Goal: Task Accomplishment & Management: Manage account settings

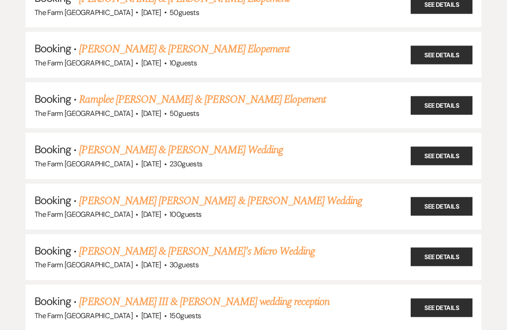
scroll to position [481, 0]
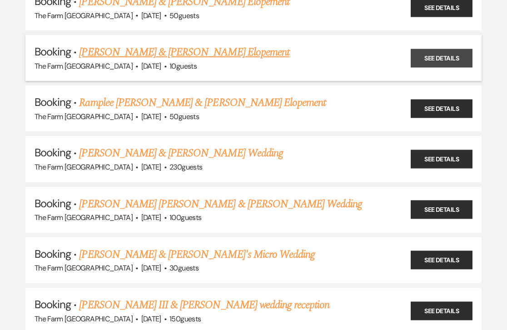
click at [439, 52] on link "See Details" at bounding box center [442, 58] width 62 height 19
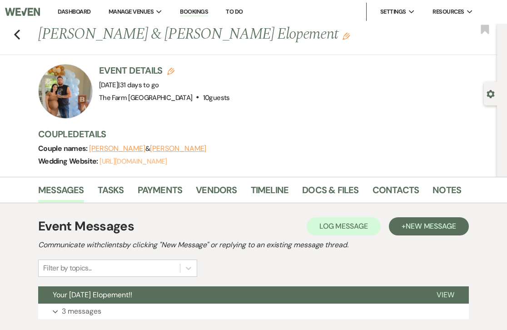
click at [166, 160] on link "https://weven.co/ww/TuttleWedding" at bounding box center [133, 161] width 67 height 9
click at [397, 198] on link "Contacts" at bounding box center [396, 193] width 47 height 20
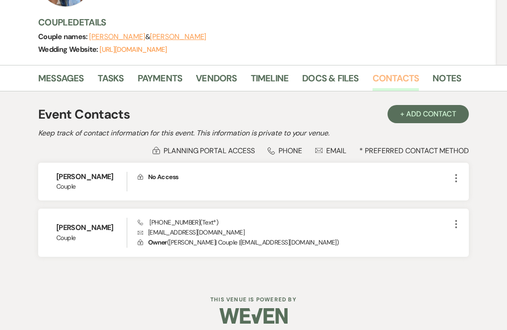
scroll to position [119, 0]
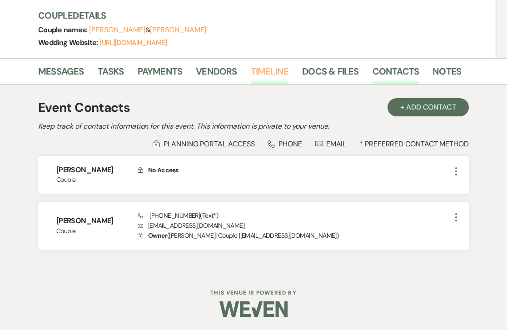
click at [262, 75] on link "Timeline" at bounding box center [270, 74] width 38 height 20
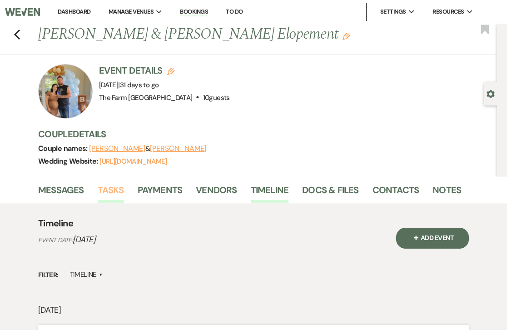
click at [105, 195] on link "Tasks" at bounding box center [111, 193] width 26 height 20
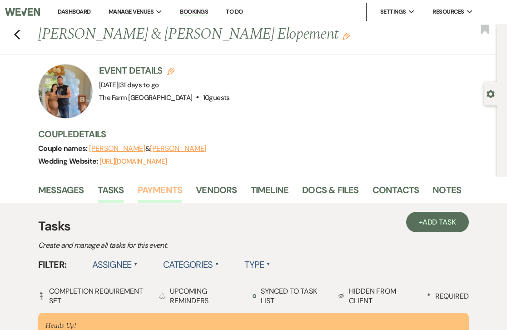
click at [165, 190] on link "Payments" at bounding box center [160, 193] width 45 height 20
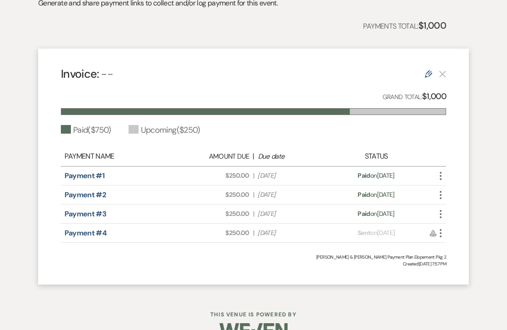
scroll to position [266, 0]
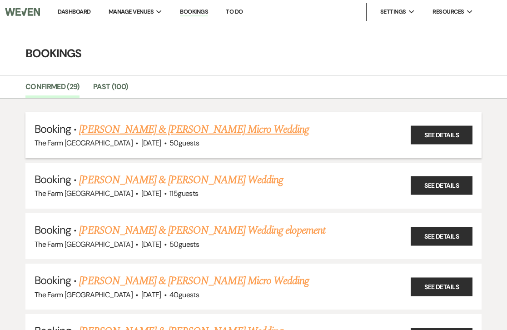
click at [107, 125] on link "[PERSON_NAME] & [PERSON_NAME] Micro Wedding" at bounding box center [194, 129] width 230 height 16
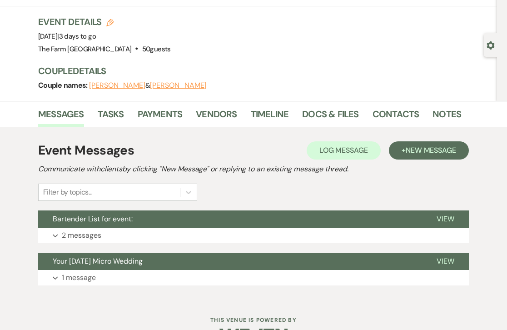
scroll to position [50, 0]
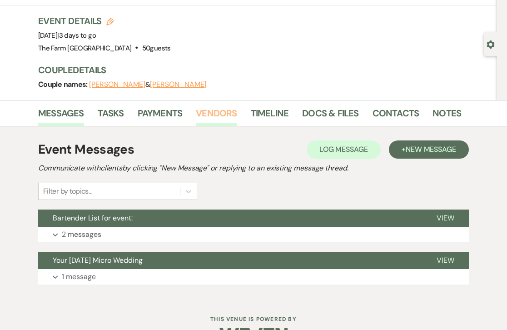
click at [223, 110] on link "Vendors" at bounding box center [216, 116] width 41 height 20
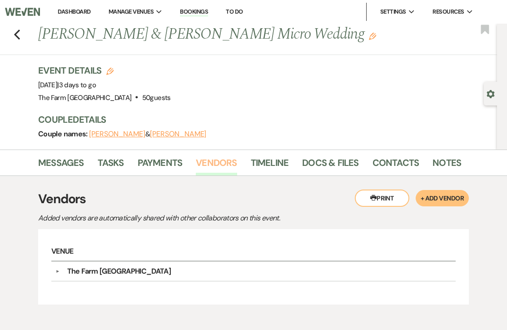
scroll to position [55, 0]
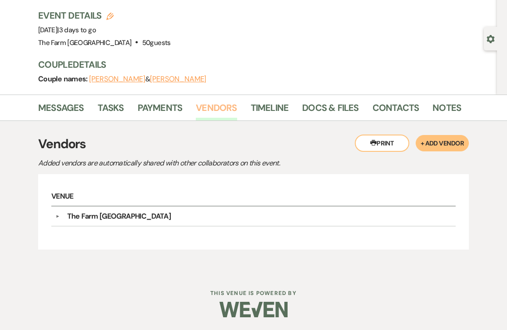
click at [209, 107] on link "Vendors" at bounding box center [216, 110] width 41 height 20
click at [166, 110] on link "Payments" at bounding box center [160, 110] width 45 height 20
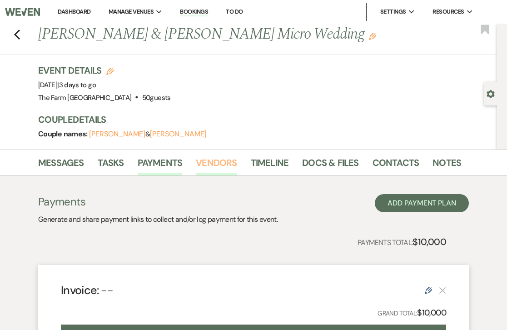
click at [207, 167] on link "Vendors" at bounding box center [216, 165] width 41 height 20
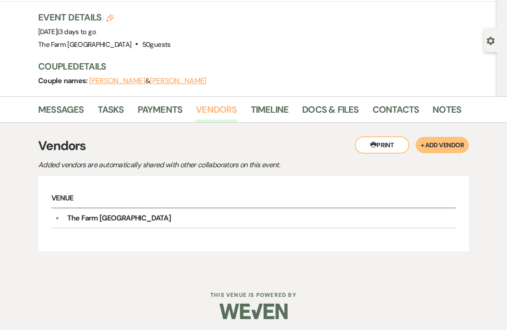
scroll to position [55, 0]
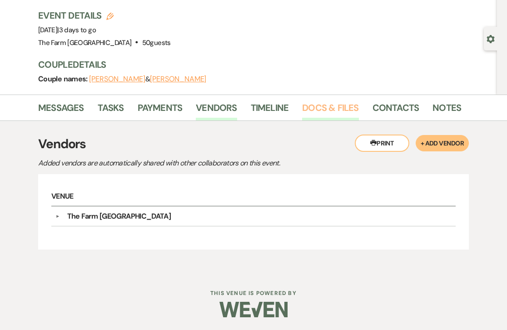
click at [327, 109] on link "Docs & Files" at bounding box center [330, 110] width 56 height 20
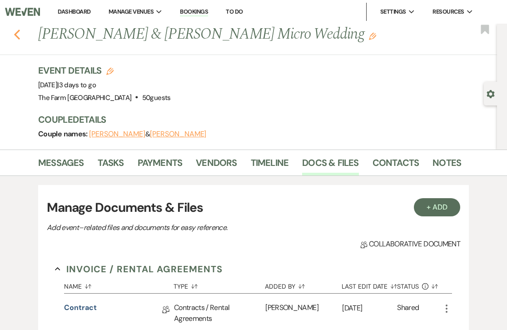
click at [17, 39] on icon "Previous" at bounding box center [17, 34] width 7 height 11
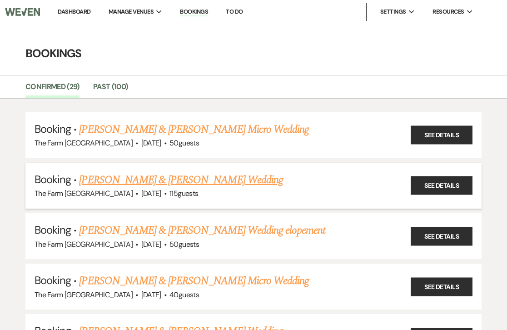
click at [165, 182] on link "[PERSON_NAME] & [PERSON_NAME] Wedding" at bounding box center [181, 180] width 204 height 16
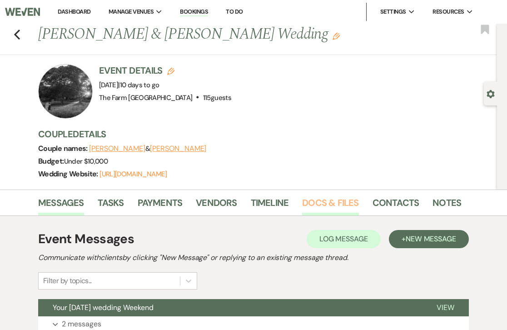
click at [319, 200] on link "Docs & Files" at bounding box center [330, 205] width 56 height 20
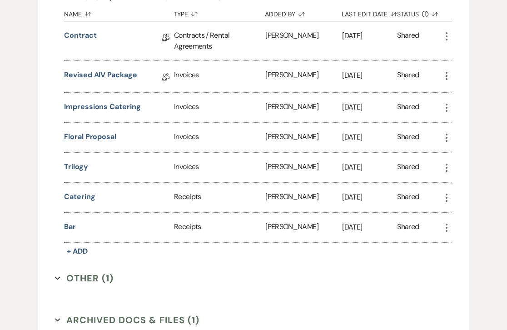
scroll to position [318, 0]
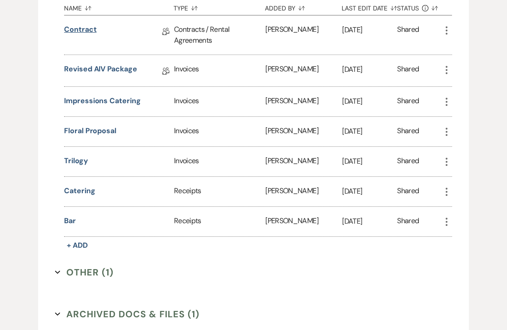
click at [79, 27] on link "Contract" at bounding box center [80, 31] width 32 height 14
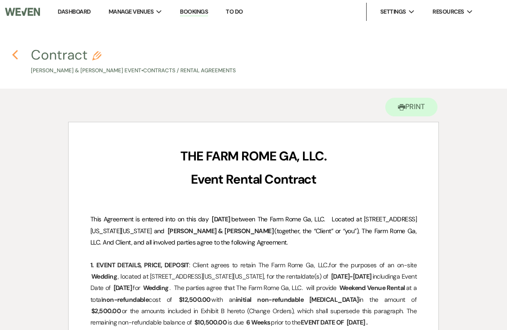
click at [16, 50] on icon "Previous" at bounding box center [15, 55] width 7 height 11
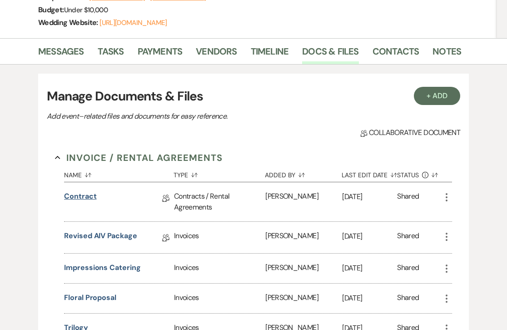
scroll to position [143, 0]
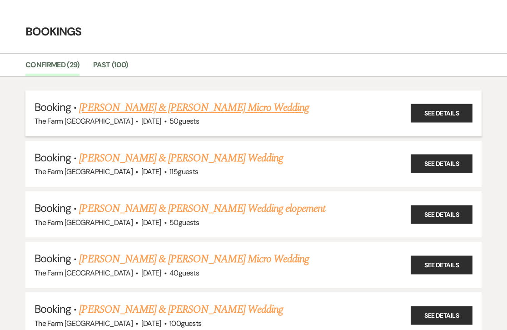
scroll to position [28, 0]
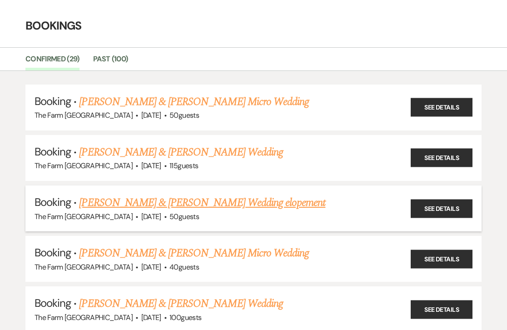
click at [113, 199] on link "[PERSON_NAME] & [PERSON_NAME] Wedding elopement" at bounding box center [202, 202] width 246 height 16
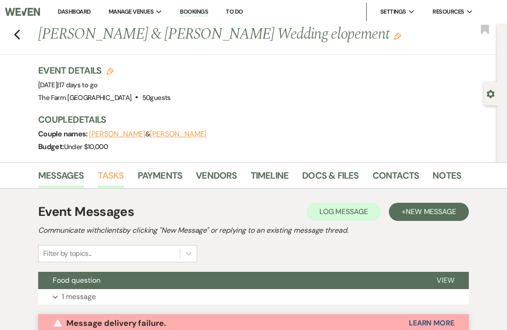
click at [114, 175] on link "Tasks" at bounding box center [111, 178] width 26 height 20
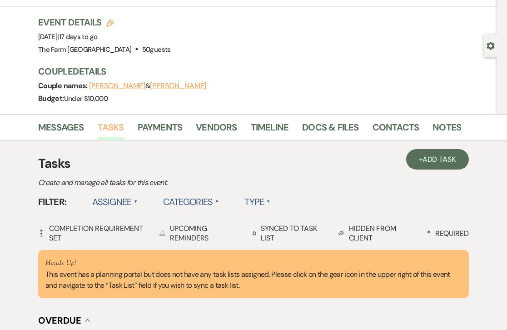
scroll to position [87, 0]
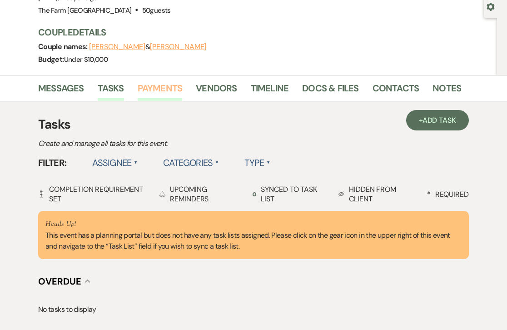
click at [161, 88] on link "Payments" at bounding box center [160, 91] width 45 height 20
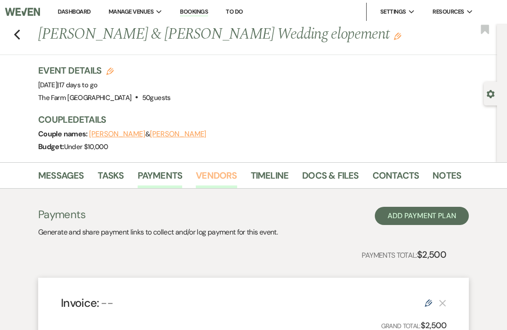
click at [229, 174] on link "Vendors" at bounding box center [216, 178] width 41 height 20
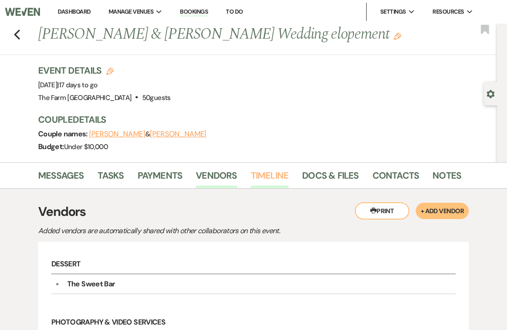
click at [271, 173] on link "Timeline" at bounding box center [270, 178] width 38 height 20
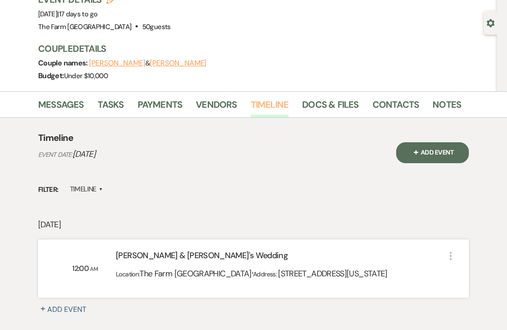
scroll to position [62, 0]
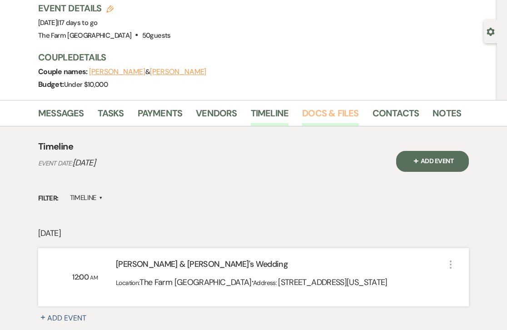
click at [324, 114] on link "Docs & Files" at bounding box center [330, 116] width 56 height 20
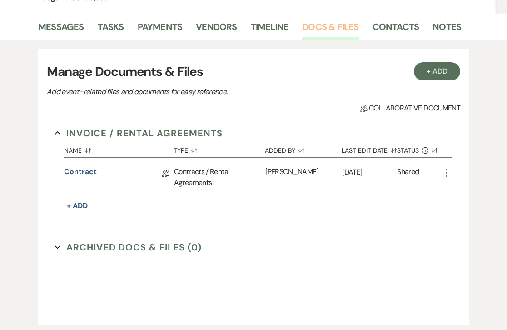
scroll to position [150, 0]
